Goal: Task Accomplishment & Management: Complete application form

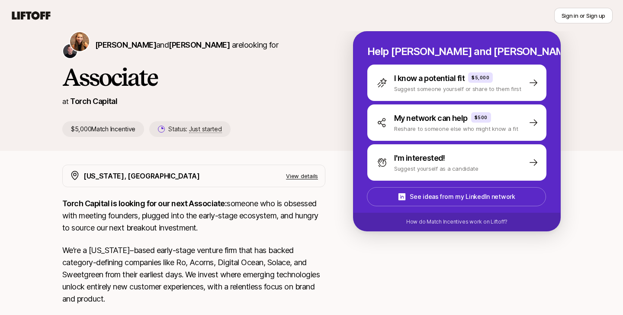
scroll to position [12, 0]
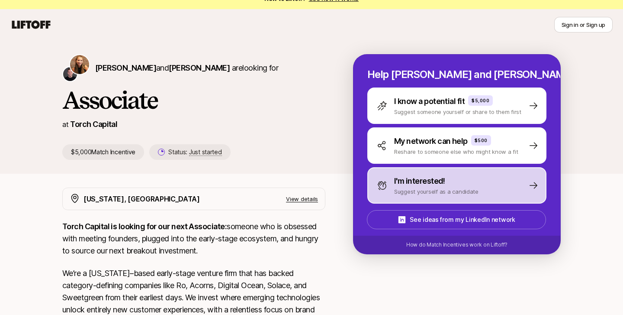
click at [439, 190] on p "Suggest yourself as a candidate" at bounding box center [436, 191] width 84 height 9
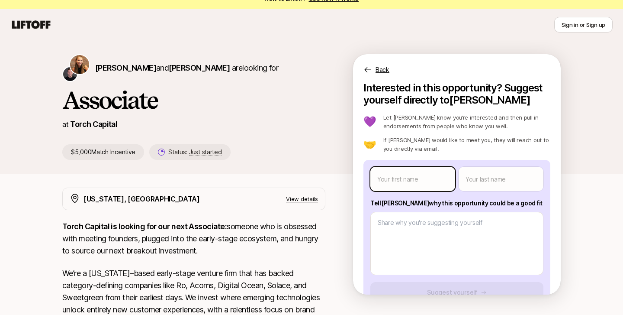
scroll to position [0, 0]
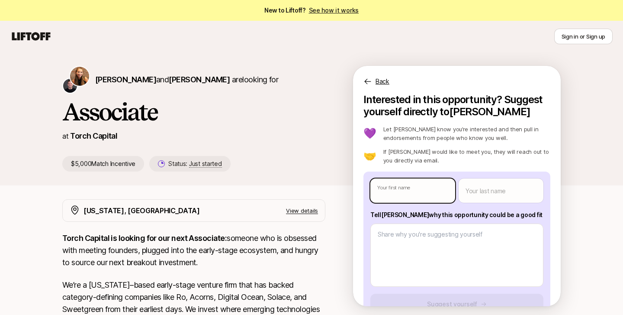
type textarea "x"
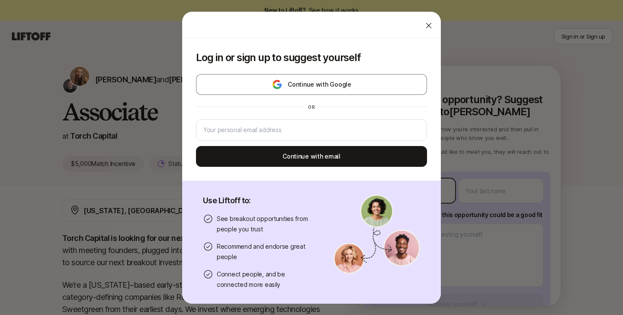
click at [421, 196] on body "New to Liftoff? See how it works Sign in or Sign up Sign in or Sign up [PERSON_…" at bounding box center [311, 157] width 623 height 315
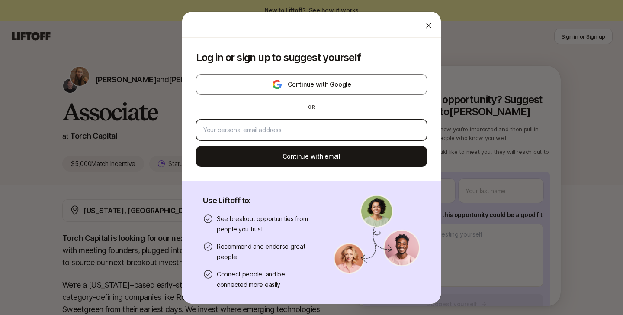
click at [383, 129] on input "email" at bounding box center [311, 130] width 216 height 10
type input "[PERSON_NAME][EMAIL_ADDRESS][PERSON_NAME][DOMAIN_NAME]"
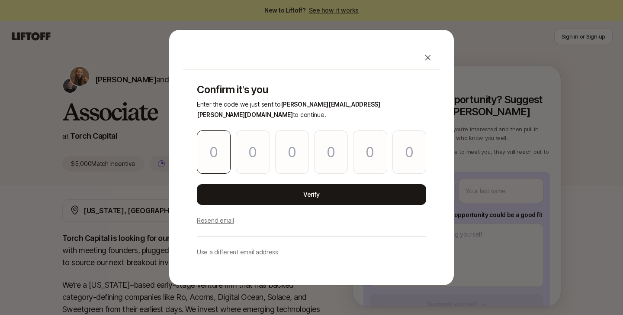
click at [228, 157] on div at bounding box center [311, 151] width 229 height 43
click at [220, 152] on input "Please enter OTP character 1" at bounding box center [214, 151] width 34 height 43
paste input "3"
type input "5"
type input "8"
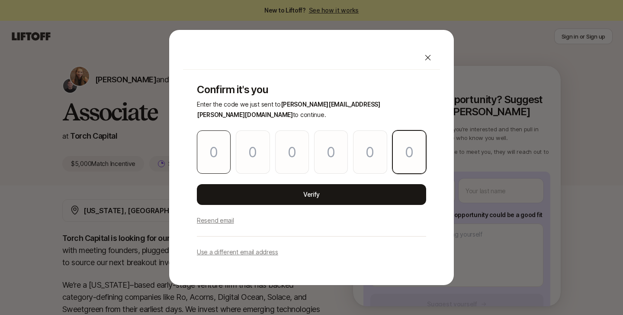
type input "5"
type input "8"
type input "1"
type input "3"
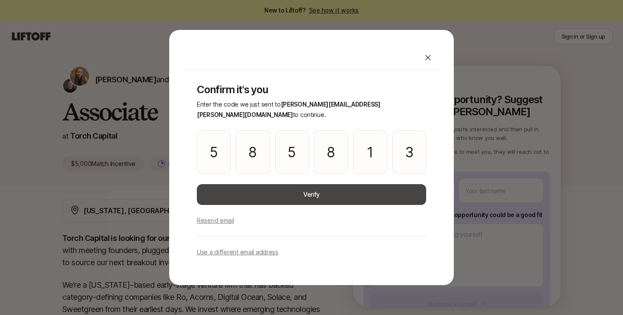
click at [226, 197] on button "Verify" at bounding box center [311, 194] width 229 height 21
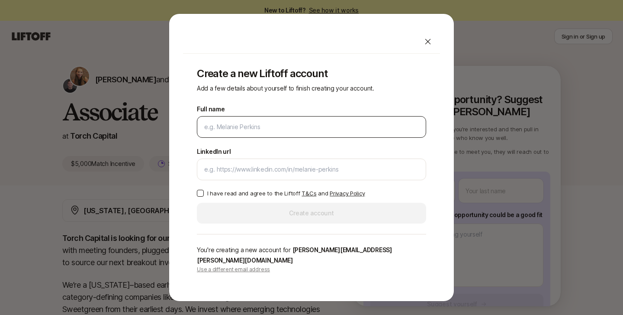
click at [242, 132] on input "Full name" at bounding box center [311, 127] width 215 height 10
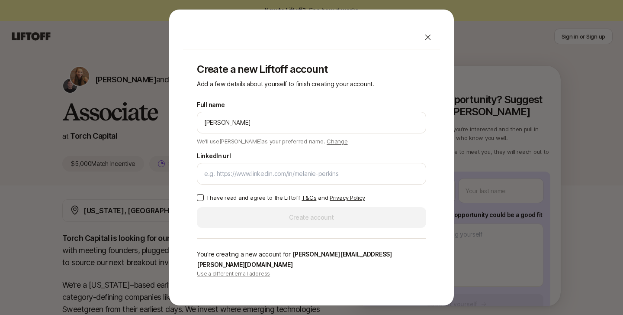
type input "[PERSON_NAME]"
click at [315, 191] on div "Full name [PERSON_NAME] We'll use [PERSON_NAME] as your preferred name. Change …" at bounding box center [311, 164] width 229 height 128
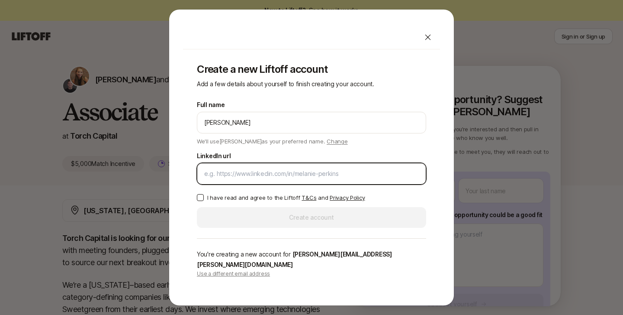
click at [304, 179] on input "LinkedIn url" at bounding box center [311, 173] width 215 height 10
paste input "[DOMAIN_NAME][URL][PERSON_NAME]"
type input "[DOMAIN_NAME][URL][PERSON_NAME]"
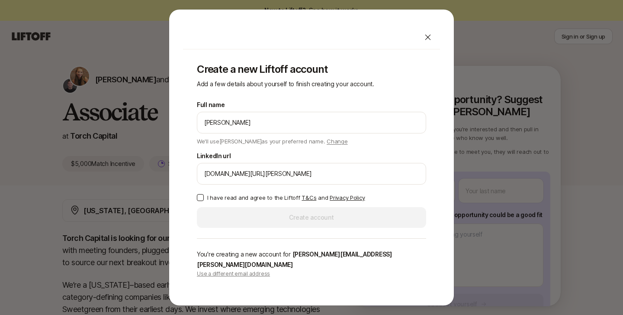
click at [245, 202] on p "I have read and agree to the Liftoff T&Cs and Privacy Policy" at bounding box center [286, 197] width 158 height 9
click at [204, 201] on button "I have read and agree to the Liftoff T&Cs and Privacy Policy" at bounding box center [200, 197] width 7 height 7
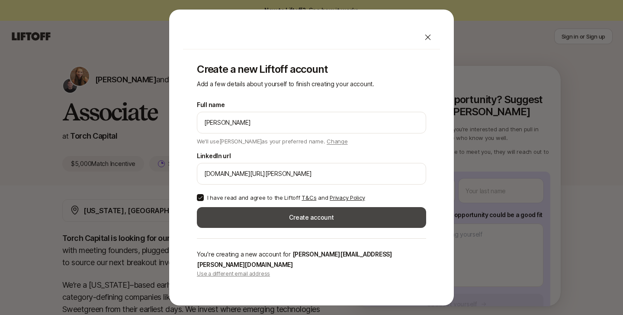
click at [261, 221] on button "Create account" at bounding box center [311, 217] width 229 height 21
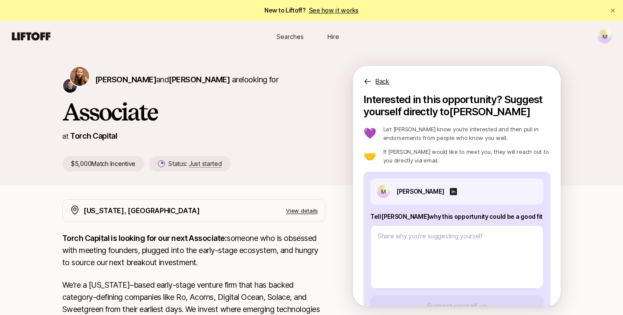
type textarea "x"
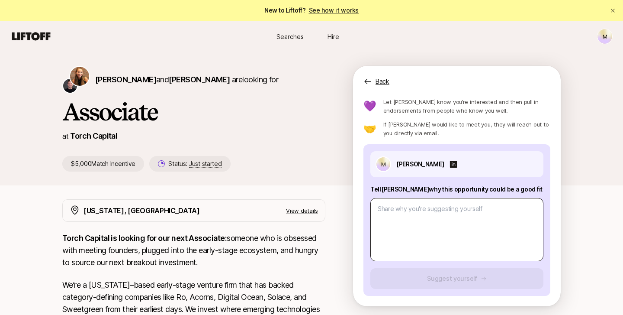
scroll to position [27, 0]
click at [463, 219] on textarea at bounding box center [457, 229] width 173 height 63
click at [120, 78] on span "[PERSON_NAME]" at bounding box center [125, 79] width 61 height 9
click at [194, 78] on span "[PERSON_NAME]" at bounding box center [199, 79] width 61 height 9
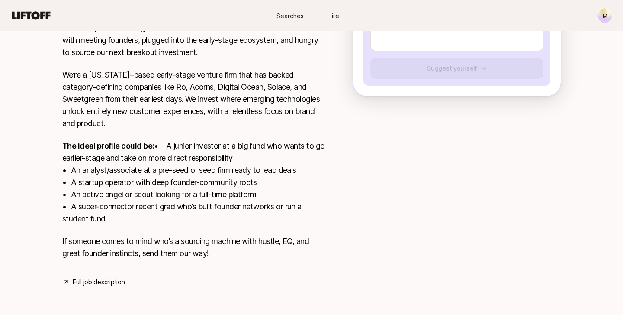
scroll to position [222, 0]
click at [109, 283] on link "Full job description" at bounding box center [99, 282] width 52 height 10
